Goal: Transaction & Acquisition: Purchase product/service

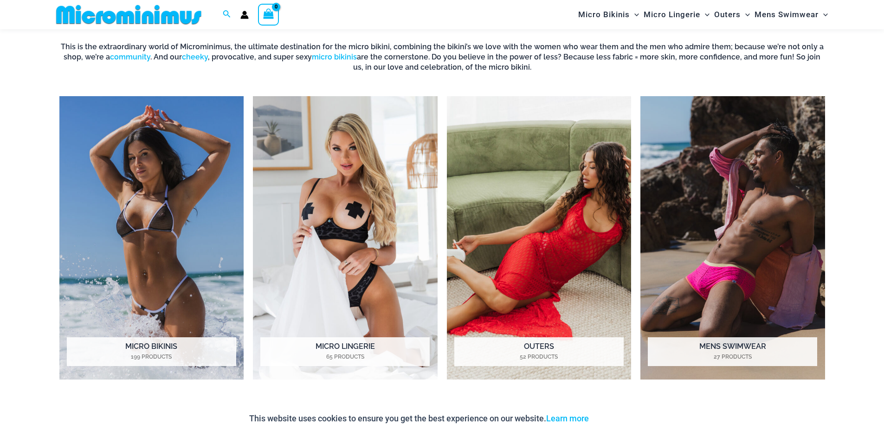
scroll to position [797, 0]
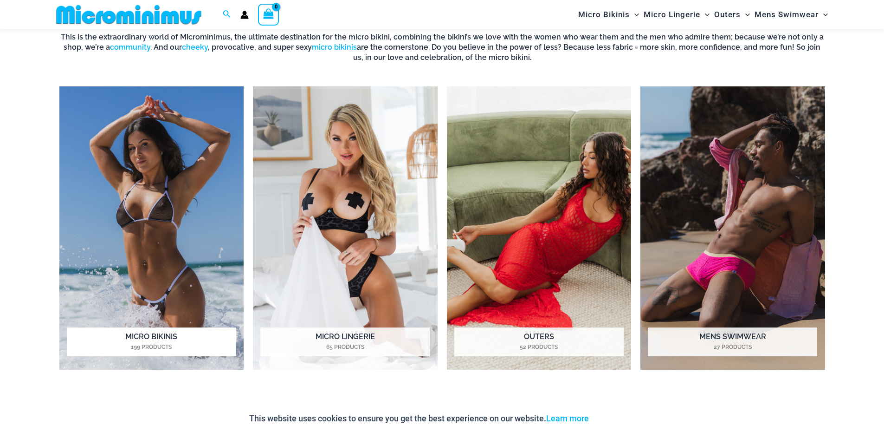
click at [144, 246] on img "Visit product category Micro Bikinis" at bounding box center [151, 228] width 185 height 284
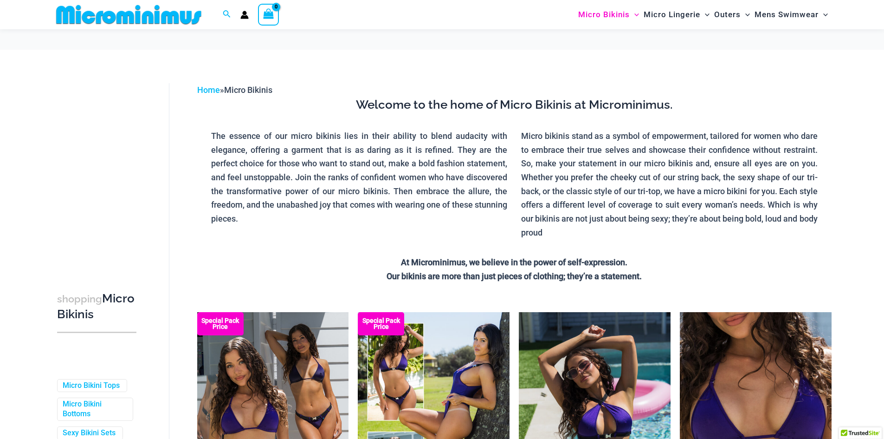
scroll to position [239, 0]
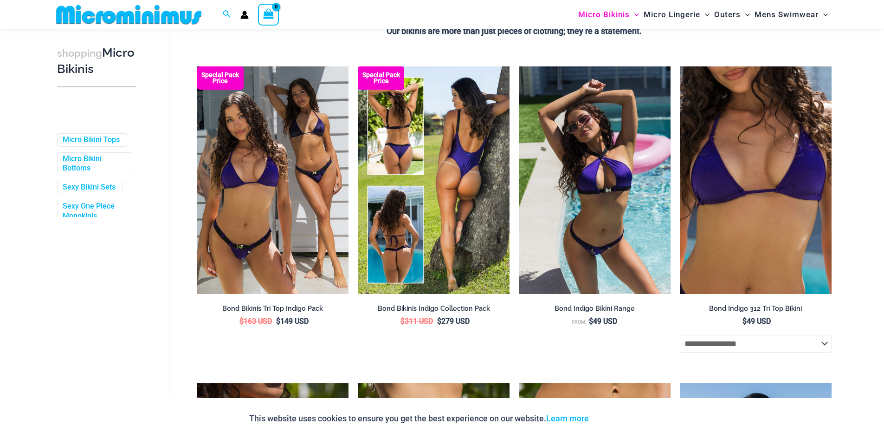
click at [449, 187] on img at bounding box center [434, 179] width 152 height 227
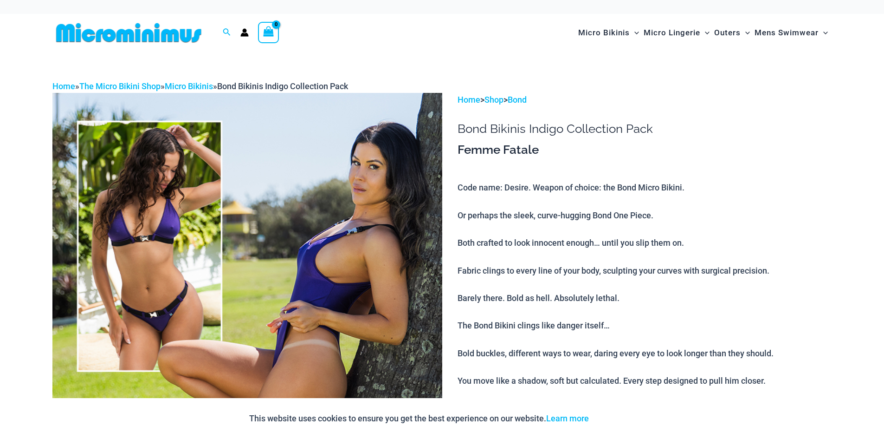
drag, startPoint x: 236, startPoint y: 227, endPoint x: 323, endPoint y: 55, distance: 193.0
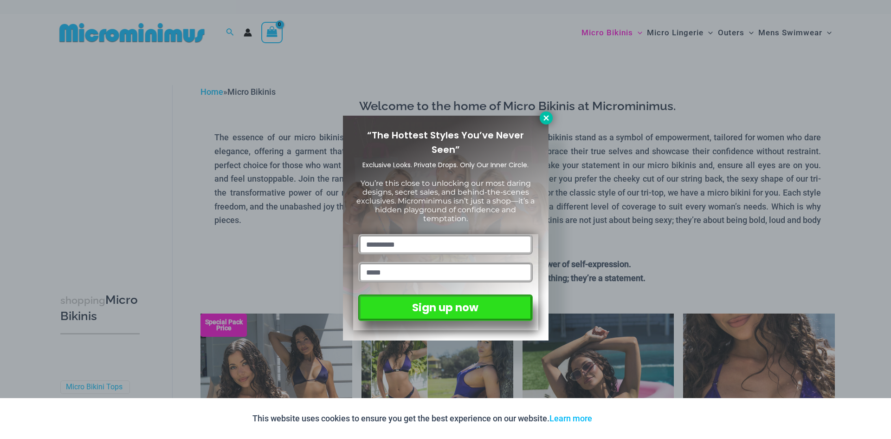
click at [546, 116] on icon at bounding box center [546, 118] width 8 height 8
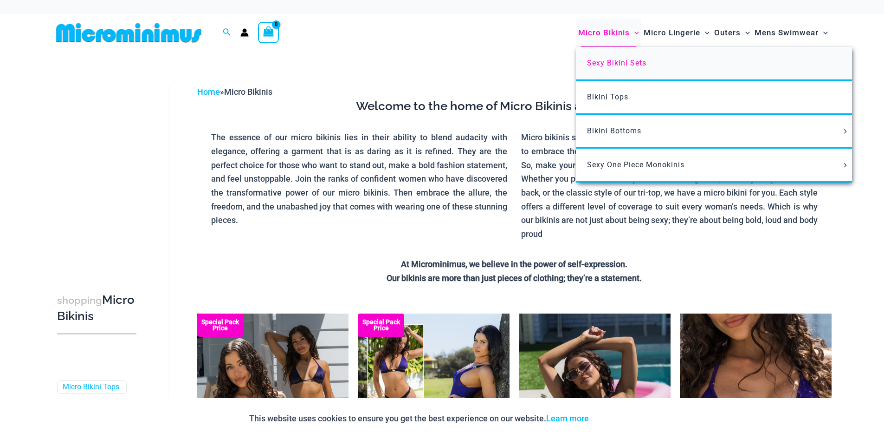
click at [614, 62] on span "Sexy Bikini Sets" at bounding box center [616, 62] width 59 height 9
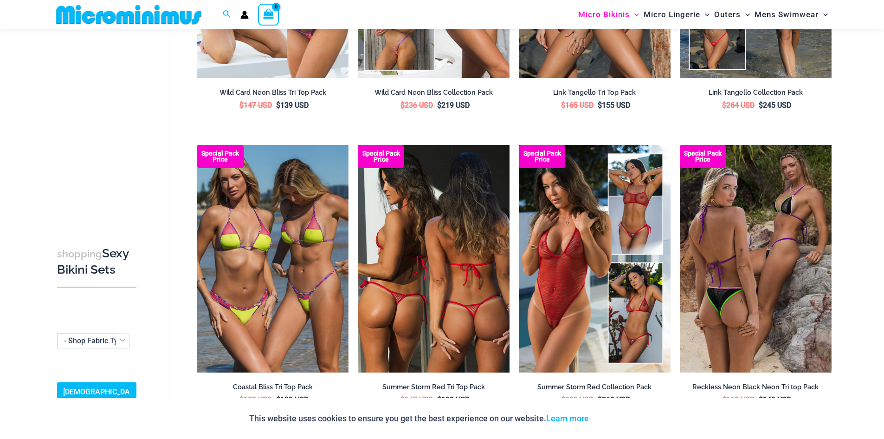
scroll to position [859, 0]
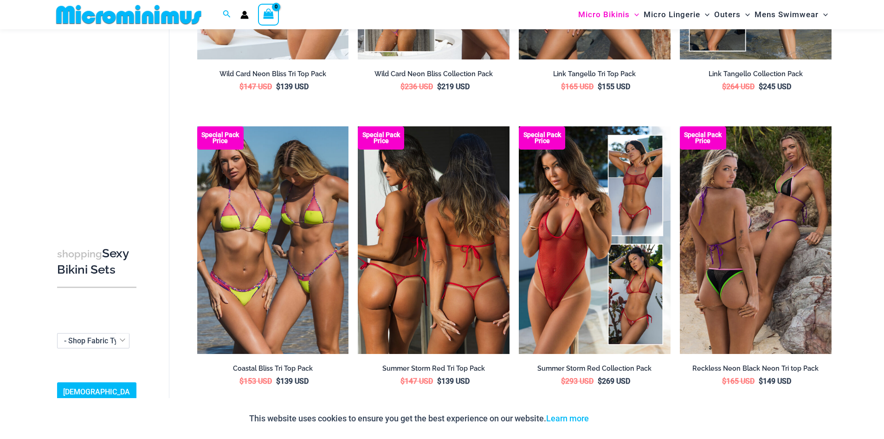
click at [435, 251] on img at bounding box center [434, 239] width 152 height 227
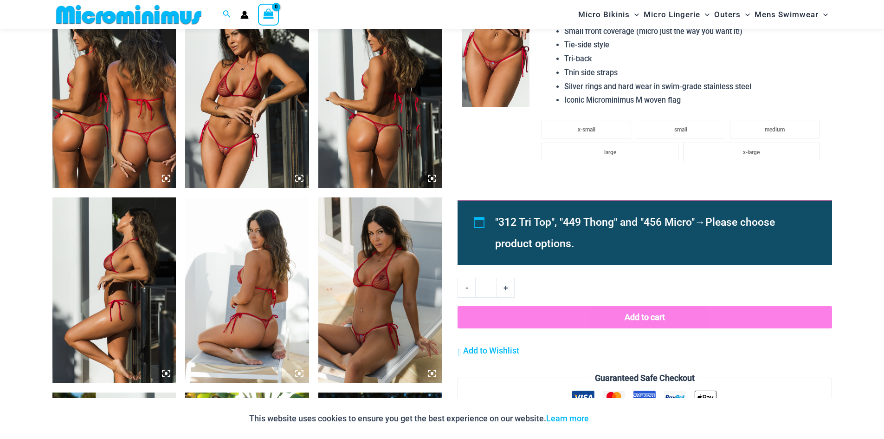
scroll to position [736, 0]
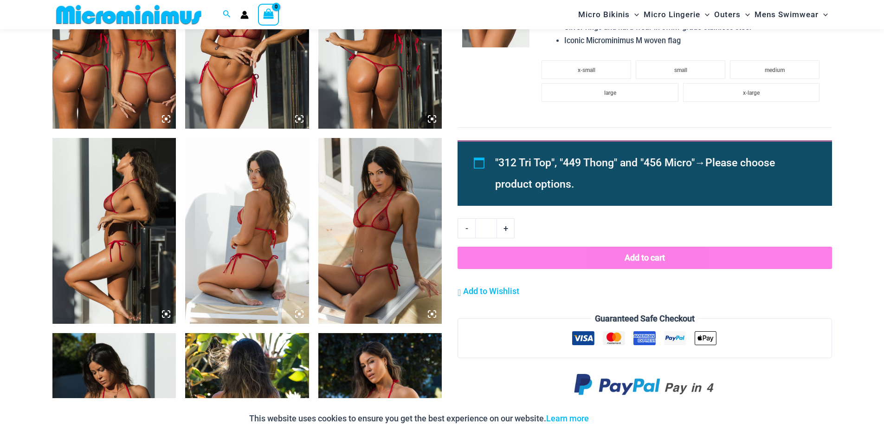
click at [374, 213] on img at bounding box center [380, 231] width 124 height 186
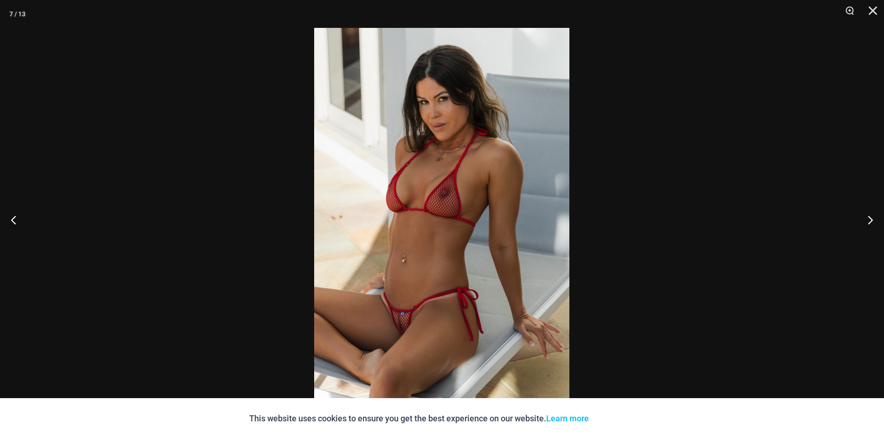
click at [546, 211] on img at bounding box center [441, 219] width 255 height 383
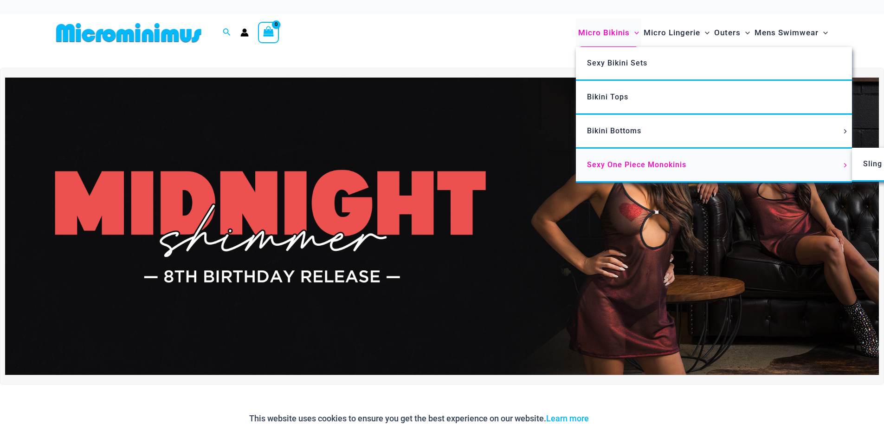
click at [606, 165] on span "Sexy One Piece Monokinis" at bounding box center [636, 164] width 99 height 9
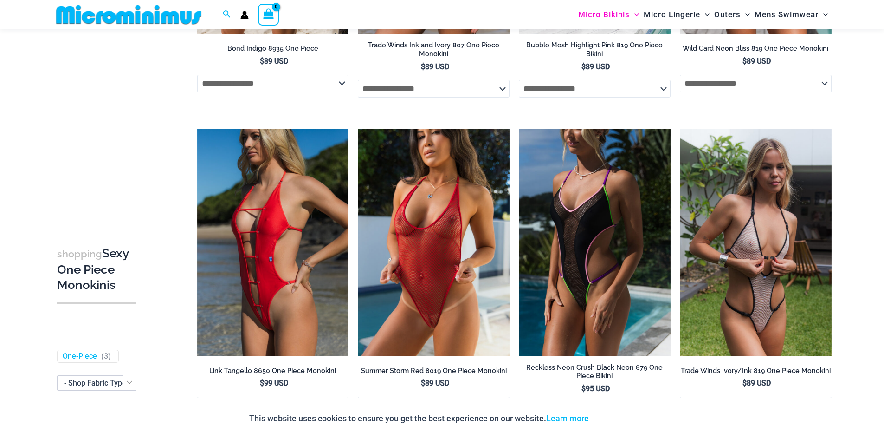
scroll to position [303, 0]
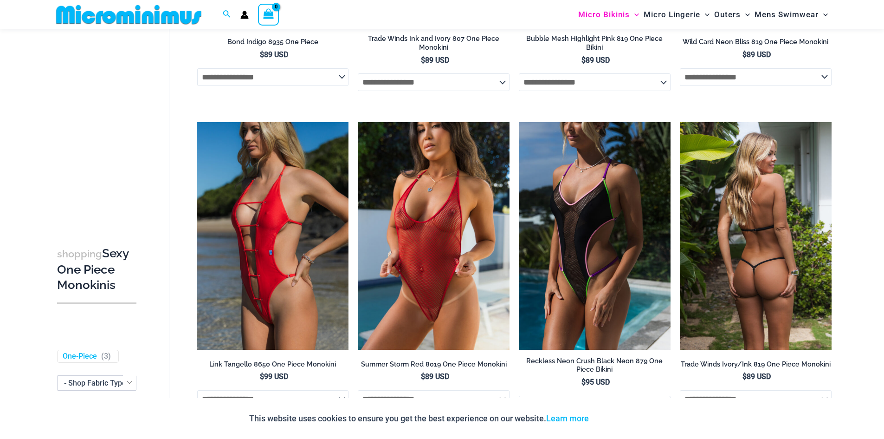
click at [731, 209] on img at bounding box center [756, 235] width 152 height 227
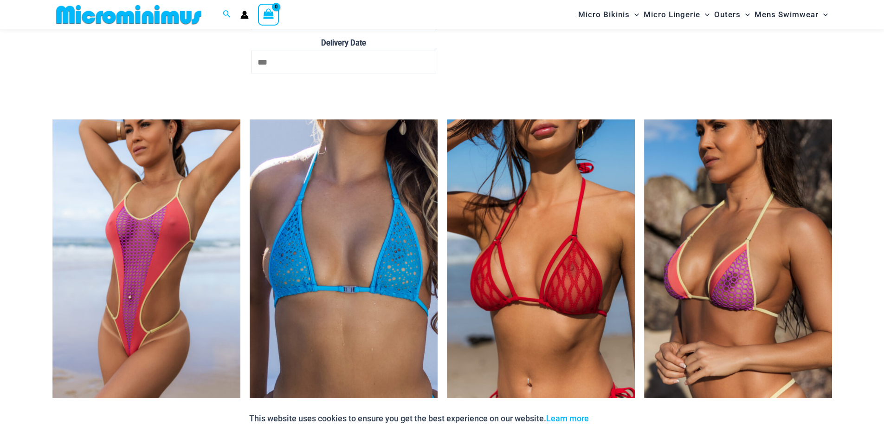
scroll to position [2282, 0]
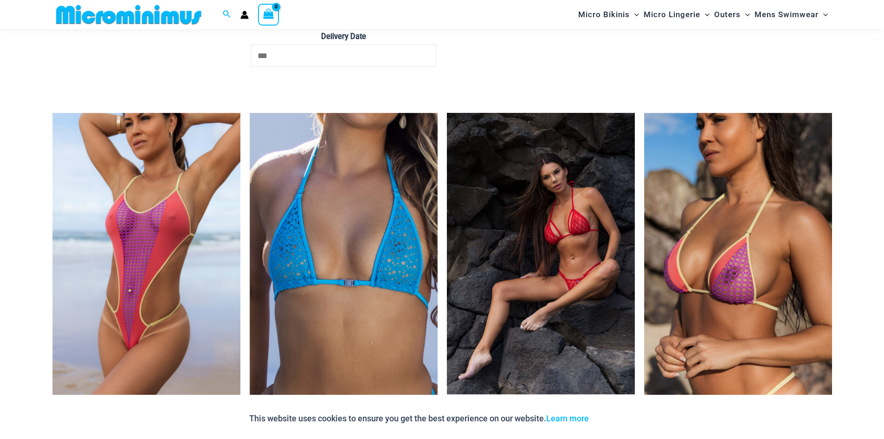
click at [564, 203] on img at bounding box center [541, 253] width 188 height 281
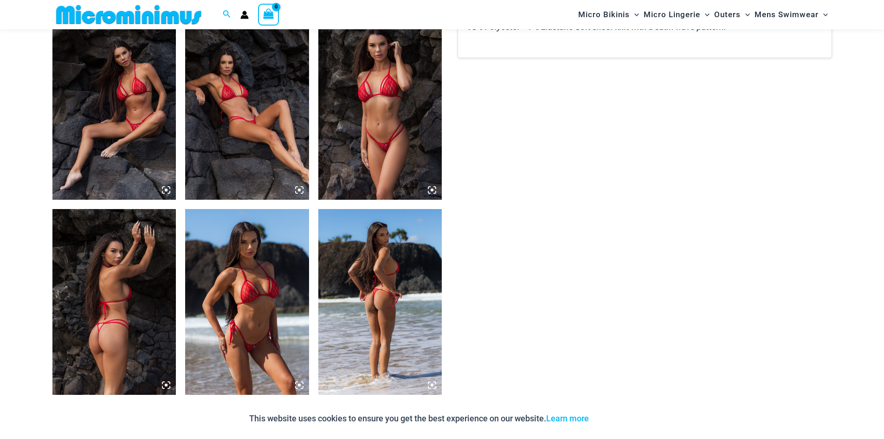
scroll to position [680, 0]
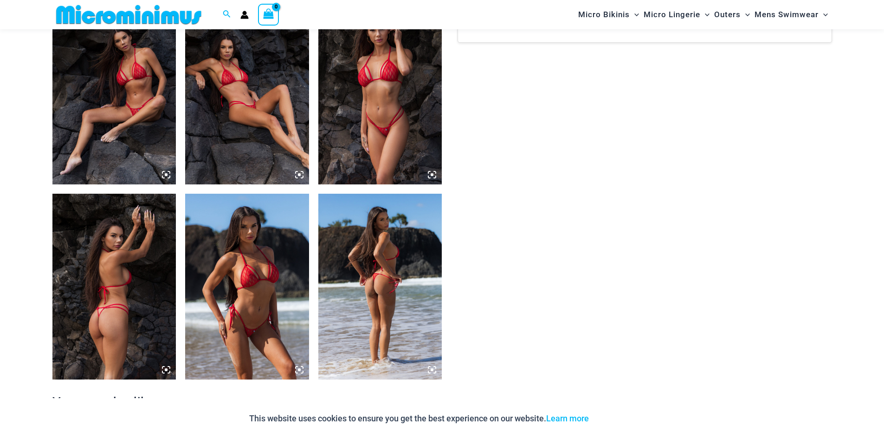
click at [109, 120] on img at bounding box center [114, 92] width 124 height 186
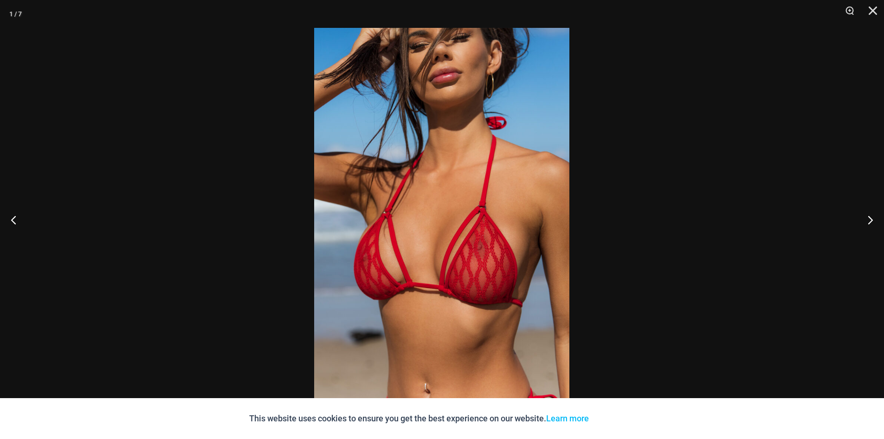
click at [485, 100] on img at bounding box center [441, 219] width 255 height 383
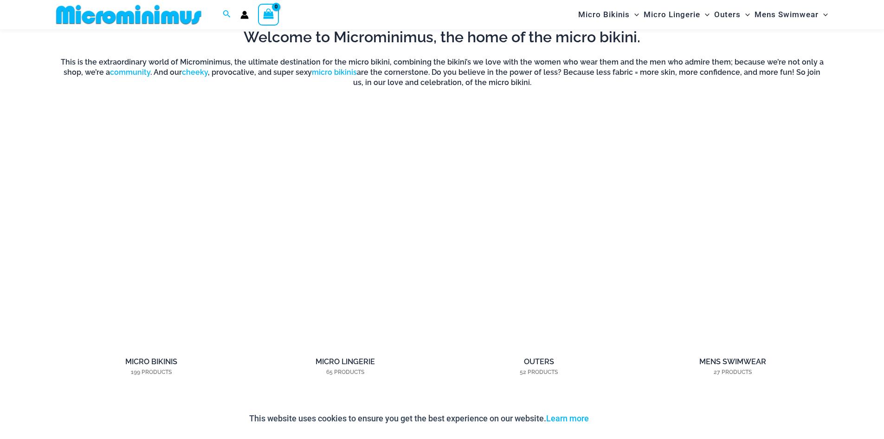
scroll to position [796, 0]
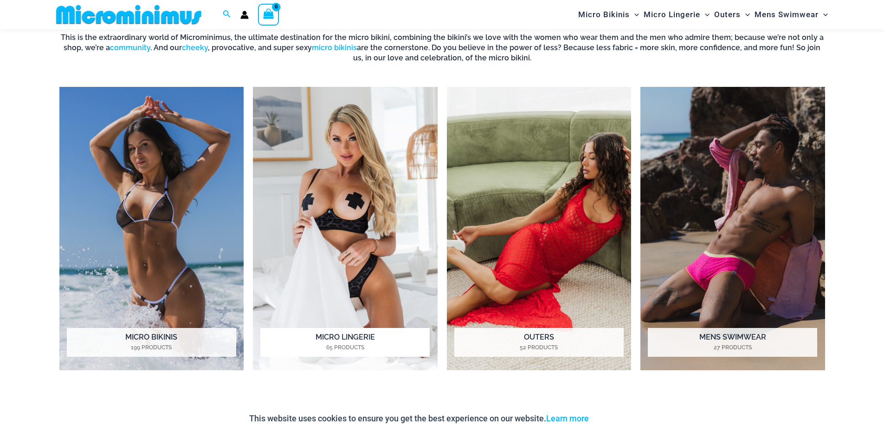
click at [353, 200] on img "Visit product category Micro Lingerie" at bounding box center [345, 229] width 185 height 284
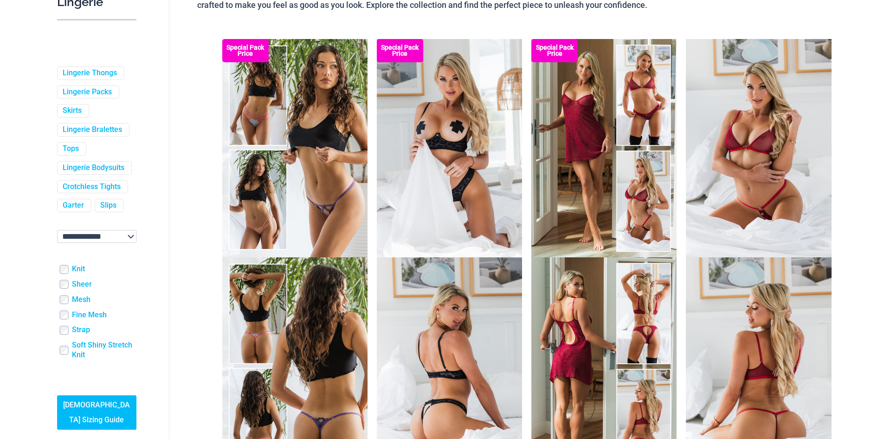
scroll to position [124, 0]
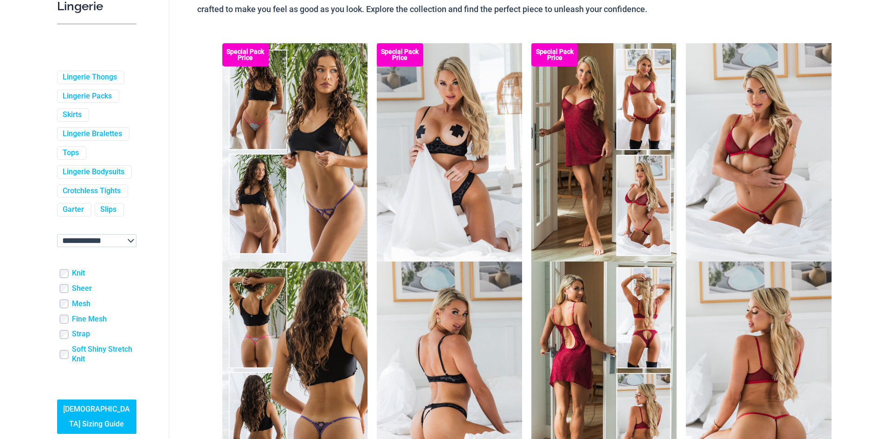
click at [455, 146] on img at bounding box center [449, 152] width 145 height 218
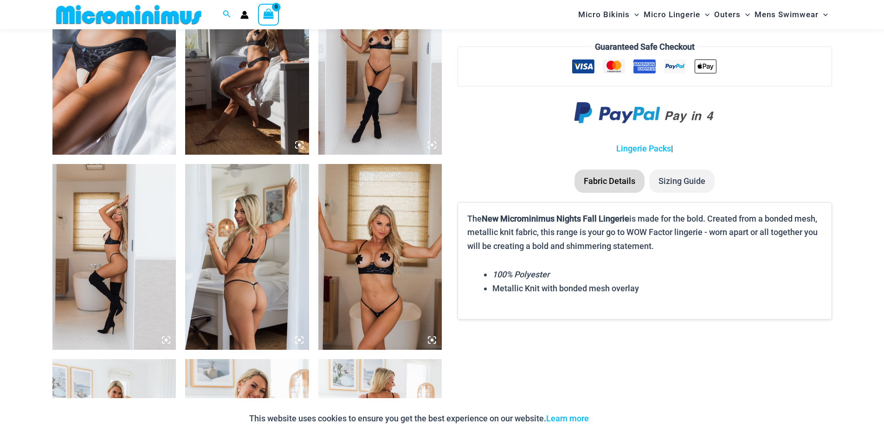
scroll to position [1106, 0]
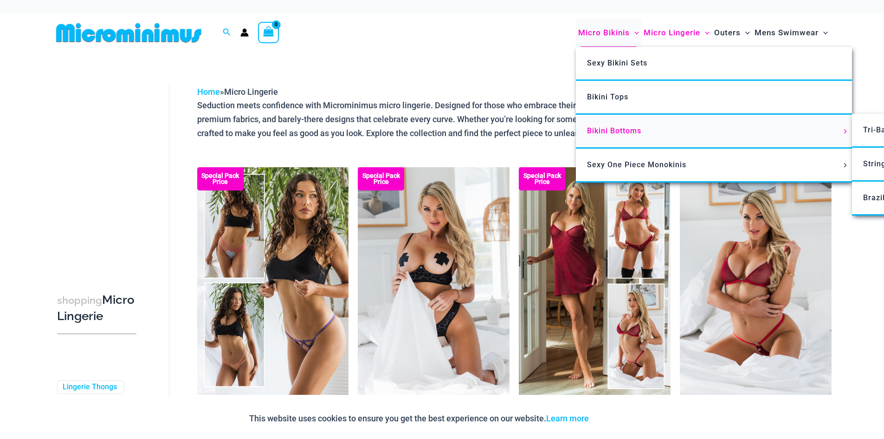
click at [606, 129] on span "Bikini Bottoms" at bounding box center [614, 130] width 54 height 9
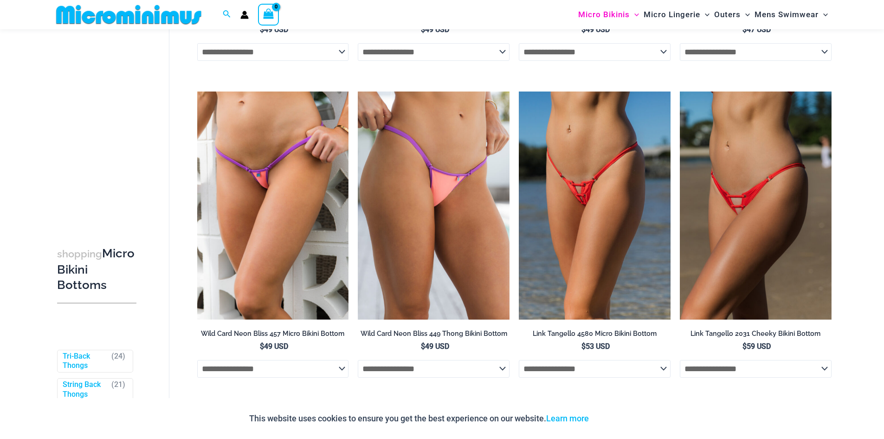
scroll to position [1044, 0]
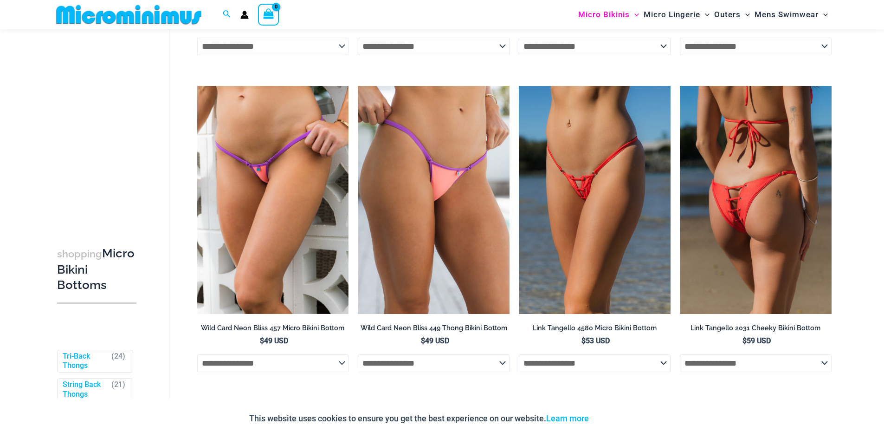
click at [746, 173] on img at bounding box center [756, 199] width 152 height 227
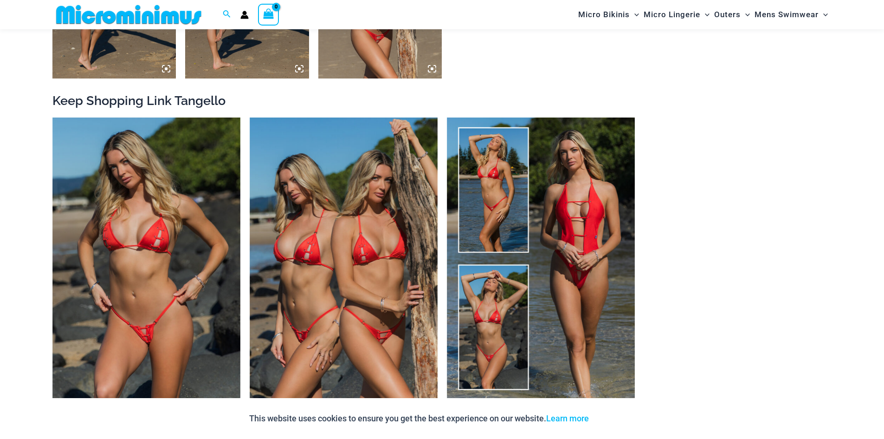
scroll to position [982, 0]
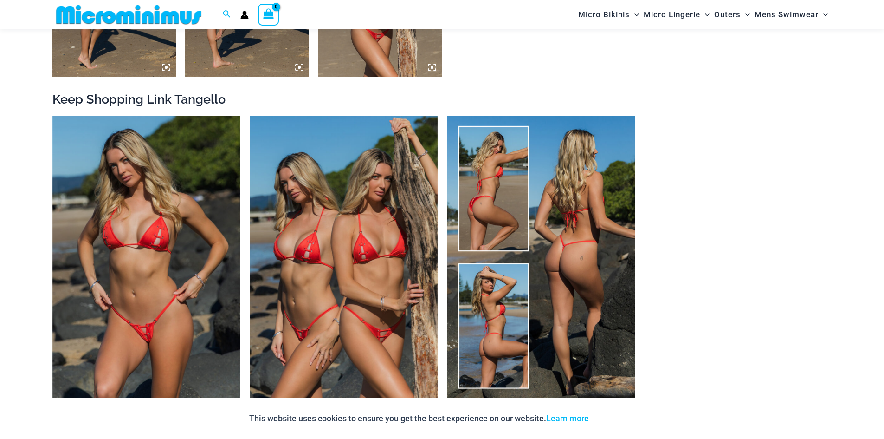
click at [595, 237] on img at bounding box center [541, 257] width 188 height 282
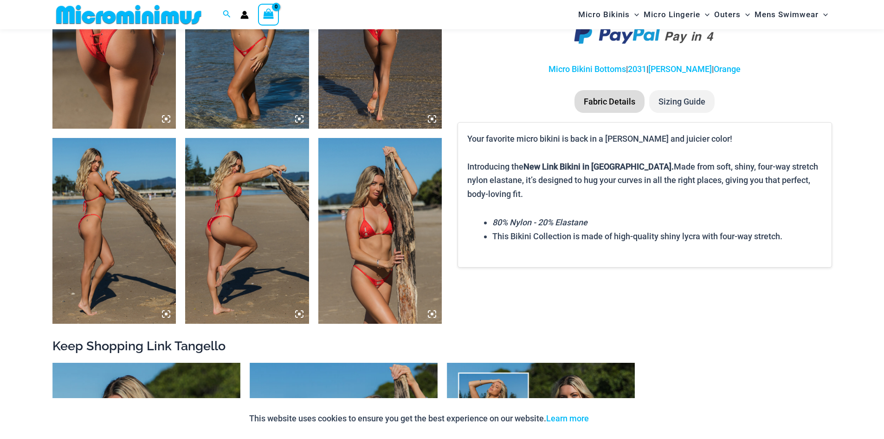
scroll to position [735, 0]
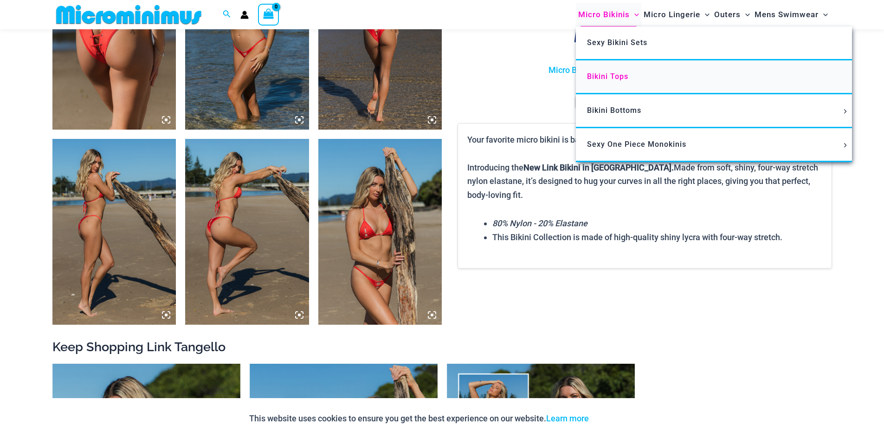
click at [608, 73] on span "Bikini Tops" at bounding box center [607, 76] width 41 height 9
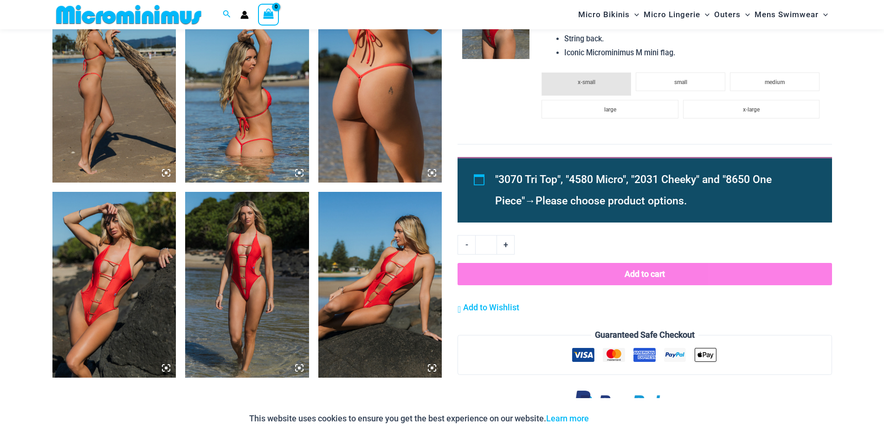
scroll to position [1106, 0]
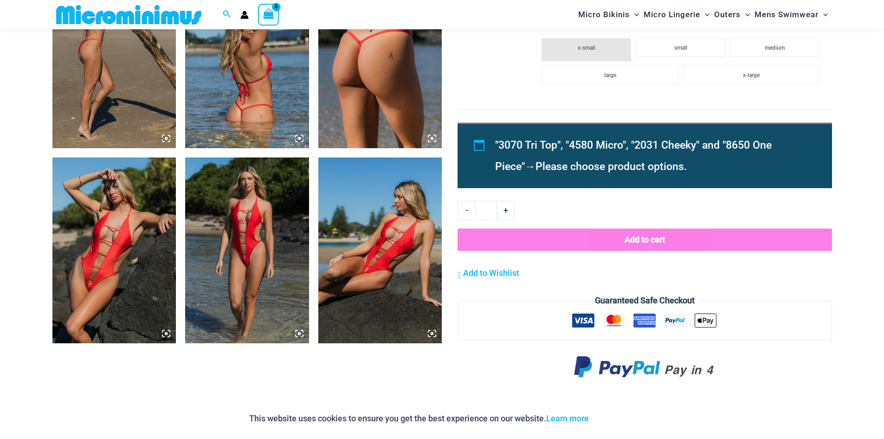
click at [99, 255] on img at bounding box center [114, 250] width 124 height 186
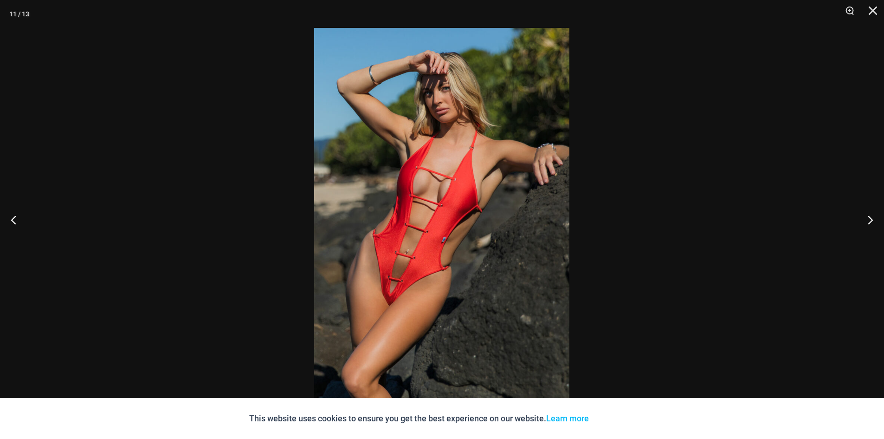
click at [589, 233] on div at bounding box center [442, 219] width 884 height 439
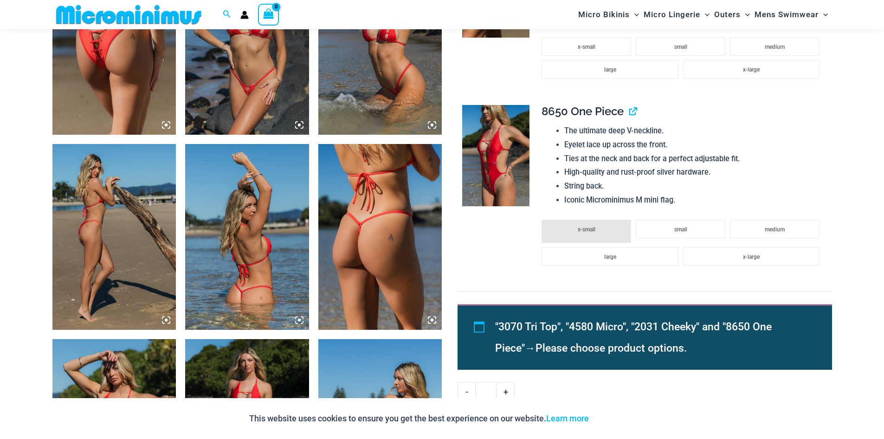
scroll to position [920, 0]
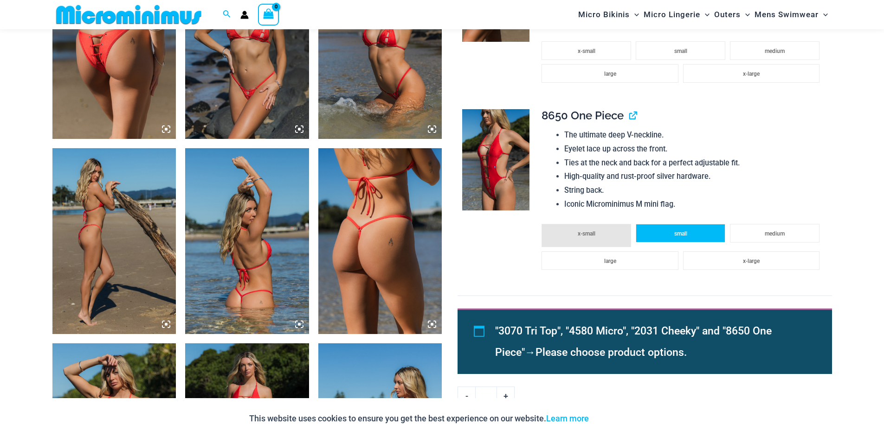
click at [697, 235] on li "small" at bounding box center [681, 233] width 90 height 19
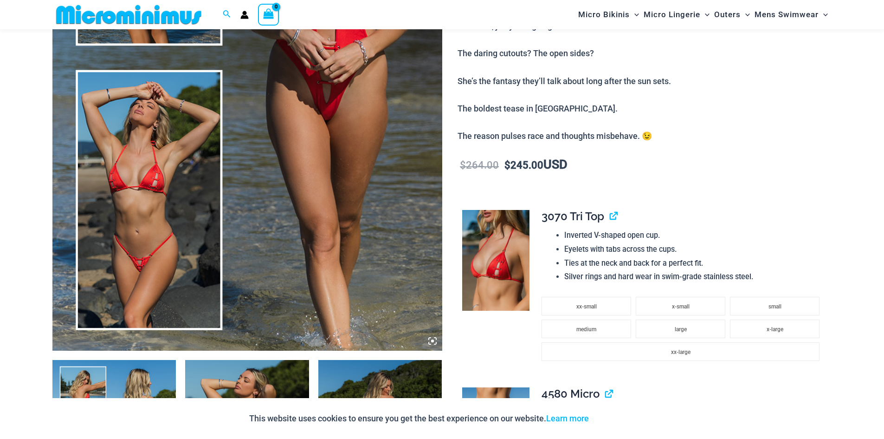
scroll to position [302, 0]
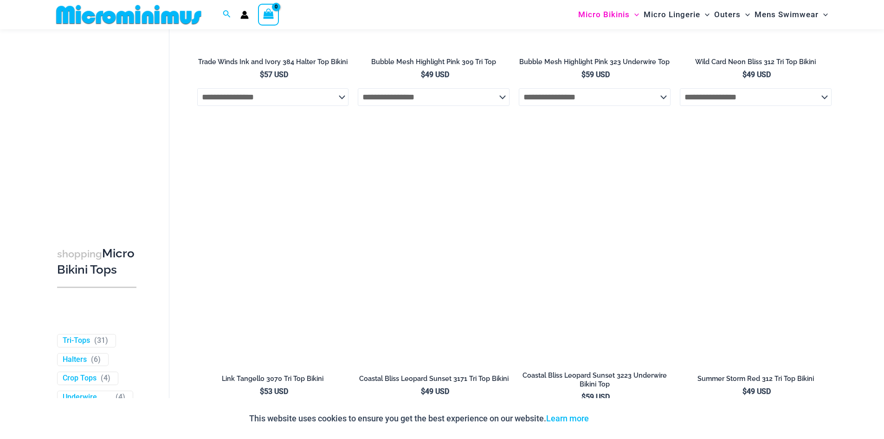
scroll to position [921, 0]
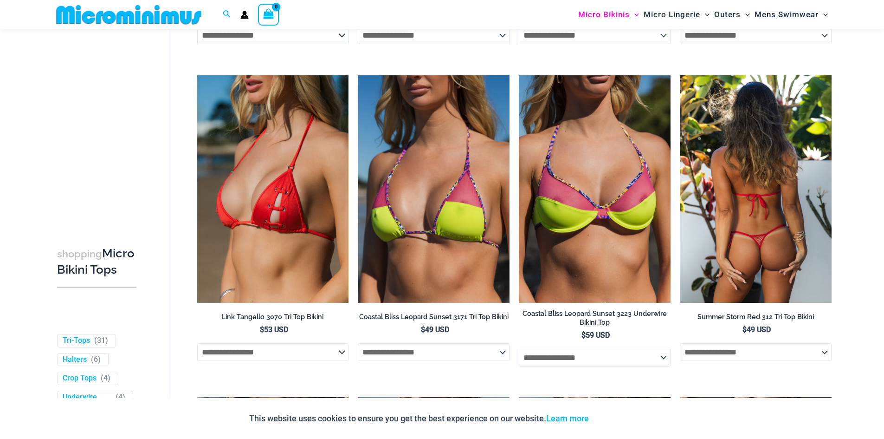
click at [742, 172] on img at bounding box center [756, 188] width 152 height 227
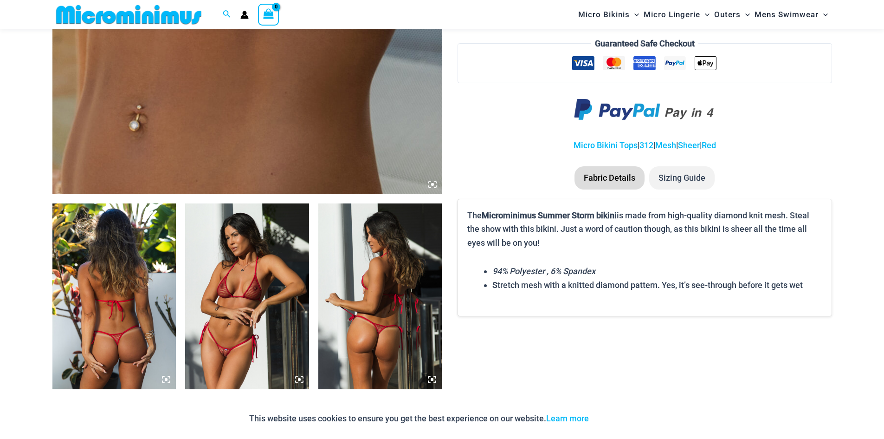
scroll to position [487, 0]
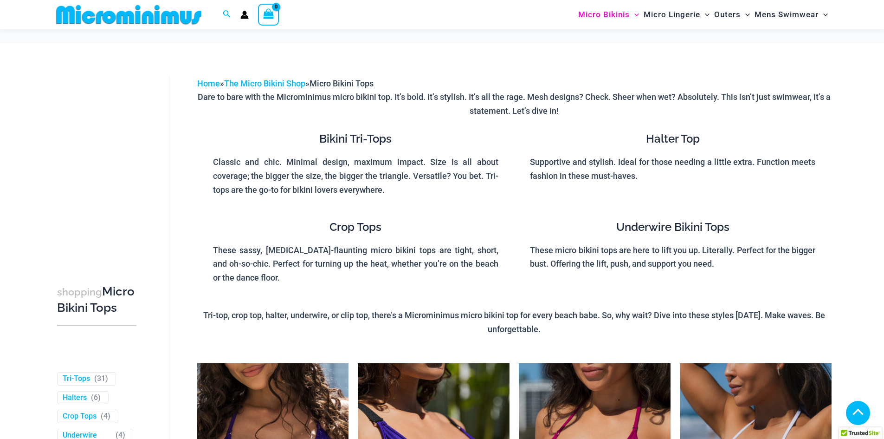
scroll to position [921, 0]
